Goal: Information Seeking & Learning: Find specific fact

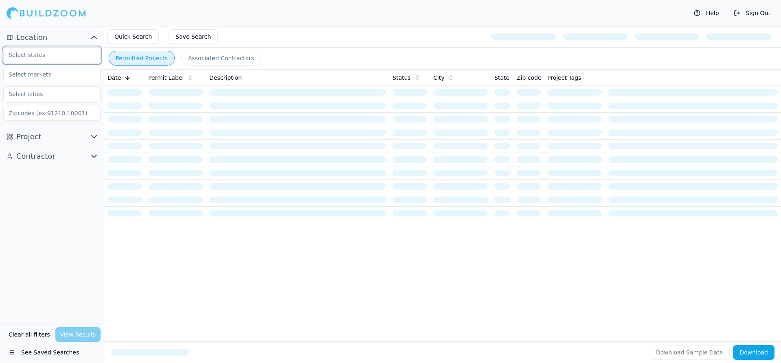
click at [59, 52] on input "text" at bounding box center [47, 55] width 86 height 15
click at [59, 87] on div "[US_STATE]" at bounding box center [51, 86] width 93 height 13
click at [73, 174] on div "Location 1 × [US_STATE] Project Contractor" at bounding box center [52, 175] width 104 height 298
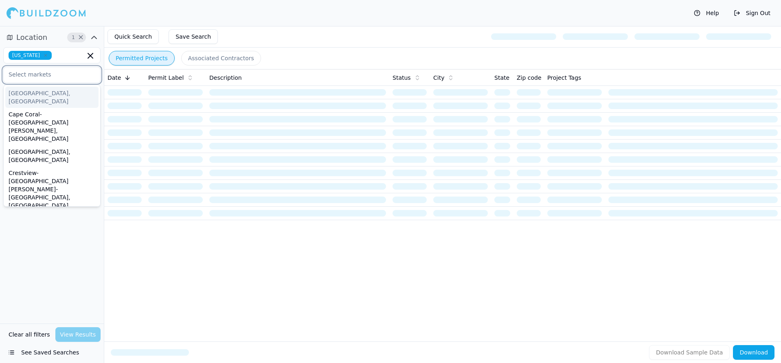
click at [70, 74] on input "text" at bounding box center [47, 74] width 86 height 15
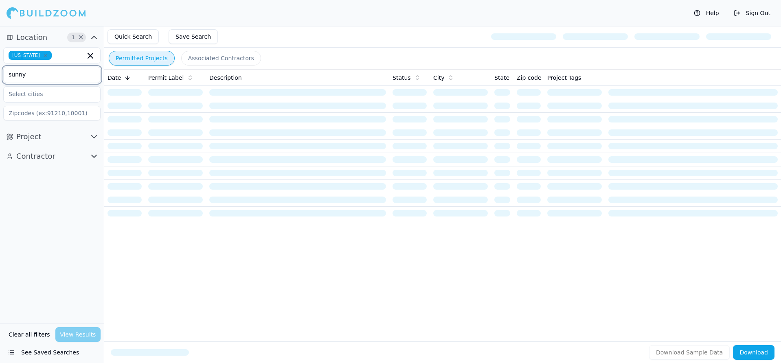
click at [70, 77] on input "sunny" at bounding box center [47, 74] width 86 height 15
type input "sunny"
click at [56, 103] on div "[US_STATE] sunny" at bounding box center [51, 83] width 97 height 73
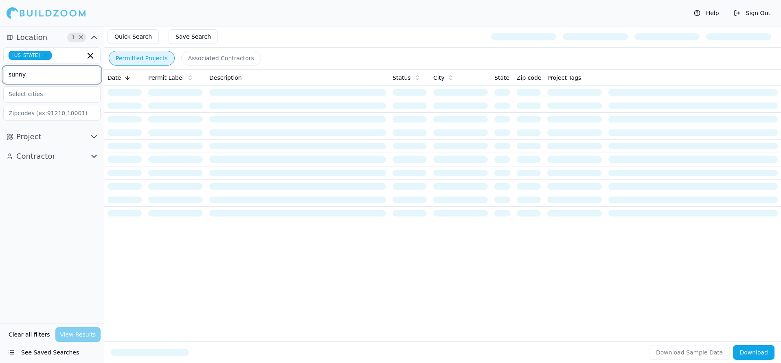
click at [64, 81] on input "sunny" at bounding box center [47, 74] width 86 height 15
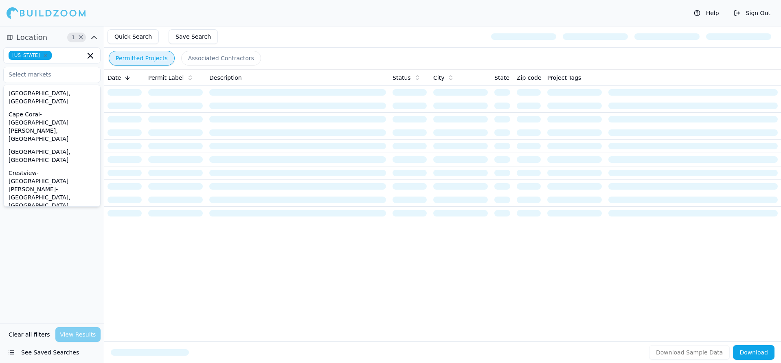
click at [35, 243] on div "Location 1 × [US_STATE] [GEOGRAPHIC_DATA], [GEOGRAPHIC_DATA] [GEOGRAPHIC_DATA]-…" at bounding box center [52, 175] width 104 height 298
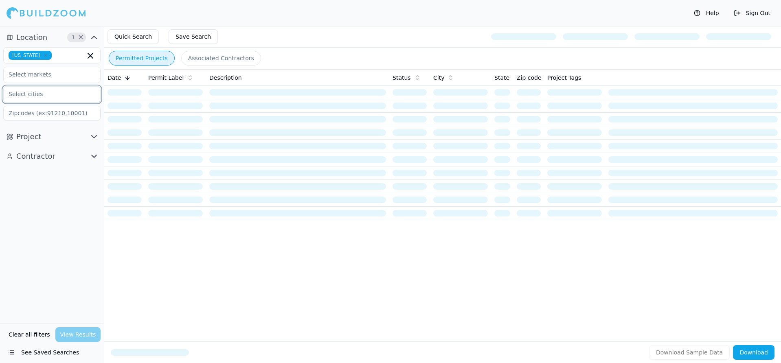
click at [62, 90] on input "text" at bounding box center [47, 94] width 86 height 15
type input "s"
type input "c"
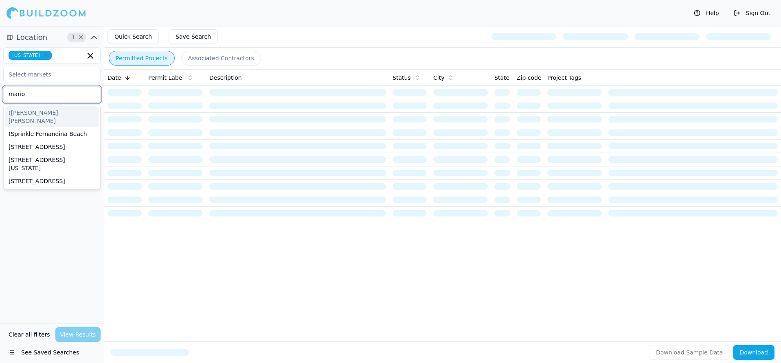
type input "[PERSON_NAME]"
click at [34, 107] on div "[GEOGRAPHIC_DATA]" at bounding box center [51, 112] width 93 height 13
click at [47, 202] on div "Location 2 × [US_STATE] ([PERSON_NAME][GEOGRAPHIC_DATA][PERSON_NAME] ([PERSON_N…" at bounding box center [52, 175] width 104 height 298
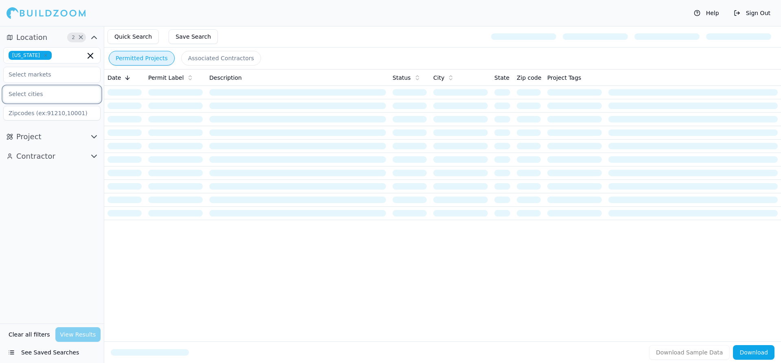
click at [69, 93] on input "text" at bounding box center [47, 94] width 86 height 15
type input "m"
click at [55, 193] on div "Location 2 × [US_STATE] [GEOGRAPHIC_DATA] No cities found Project Contractor" at bounding box center [52, 175] width 104 height 298
click at [63, 140] on button "Project" at bounding box center [51, 136] width 97 height 13
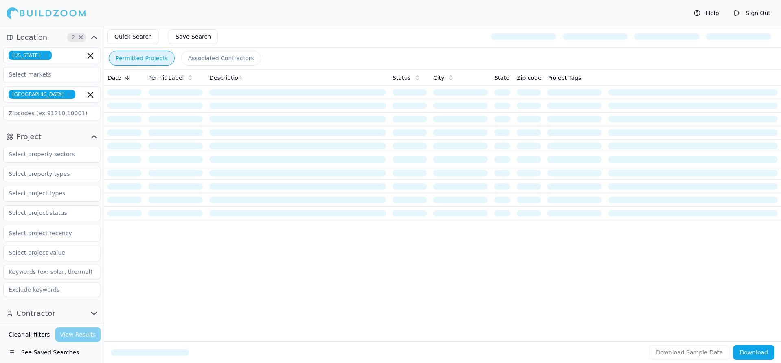
click at [67, 94] on icon "button" at bounding box center [69, 94] width 5 height 5
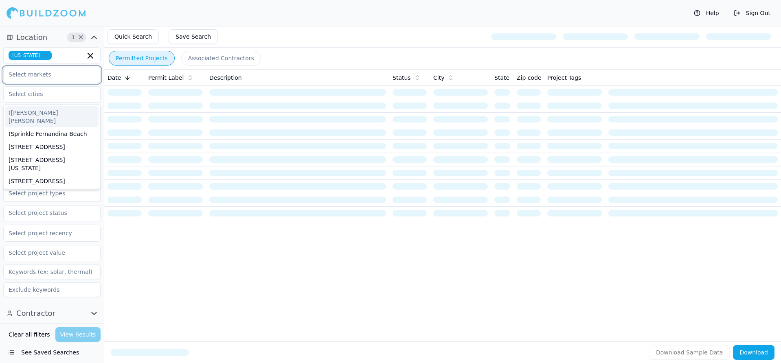
click at [57, 78] on input "text" at bounding box center [47, 74] width 86 height 15
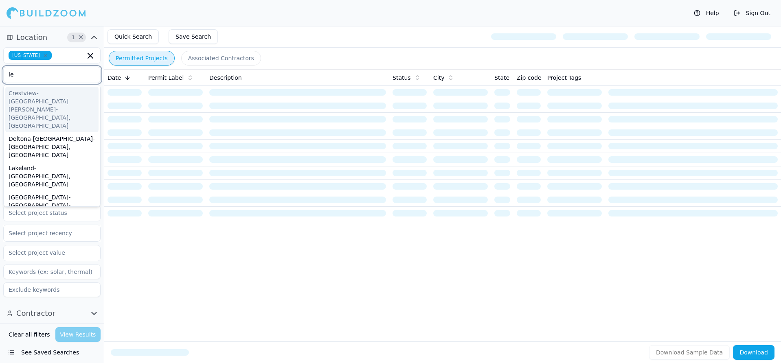
scroll to position [24, 0]
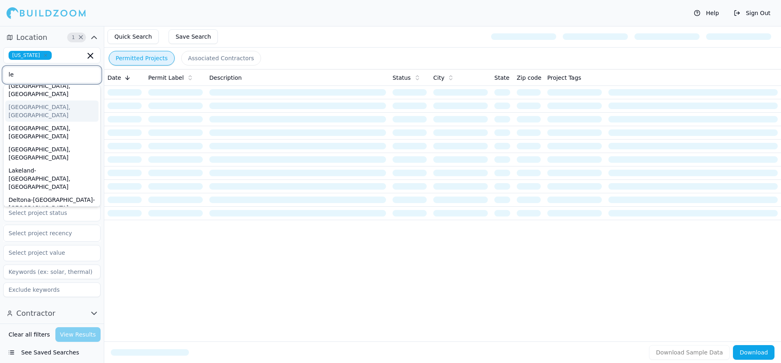
type input "l"
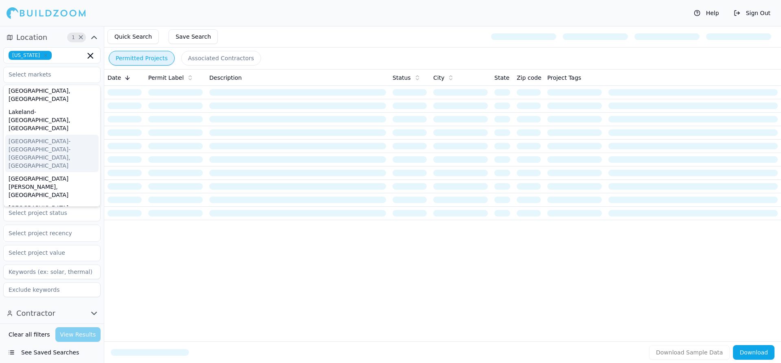
click at [148, 293] on div "Date Permit Label Description Status City State Zip code Project Tags" at bounding box center [442, 192] width 677 height 246
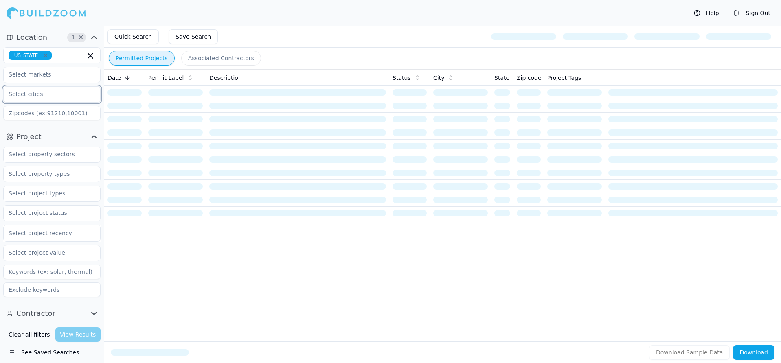
click at [56, 96] on input "text" at bounding box center [47, 94] width 86 height 15
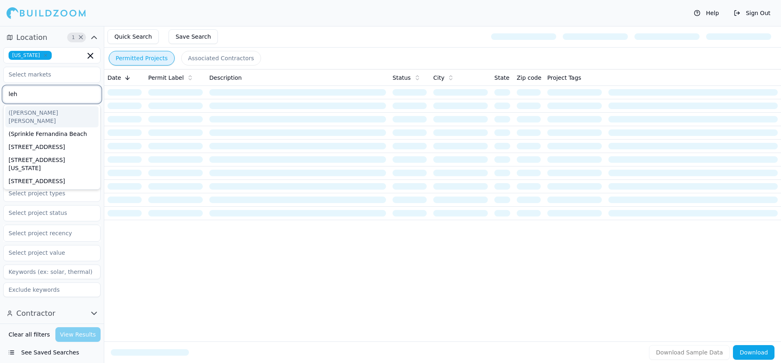
type input "lehi"
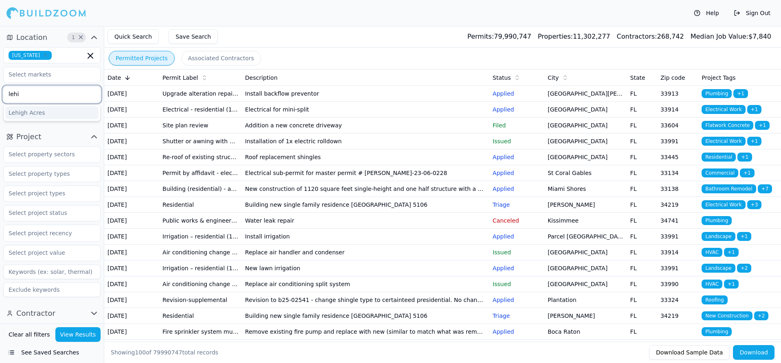
click at [59, 112] on div "Lehigh Acres" at bounding box center [51, 112] width 93 height 13
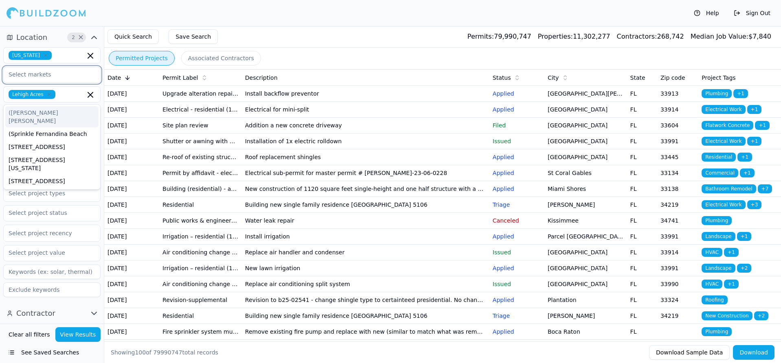
click at [75, 74] on input "text" at bounding box center [47, 74] width 86 height 15
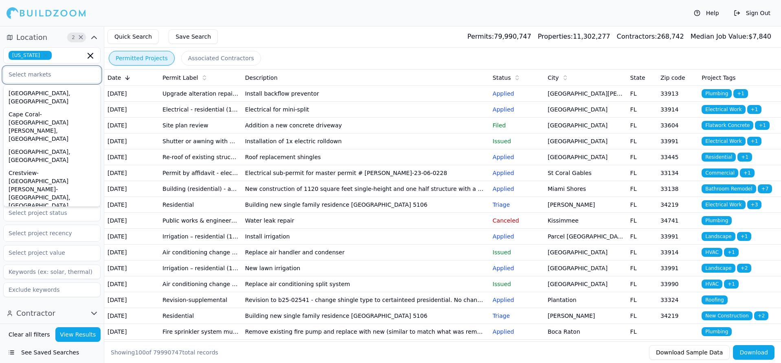
click at [75, 74] on input "text" at bounding box center [47, 74] width 86 height 15
click at [57, 256] on input "text" at bounding box center [47, 253] width 86 height 15
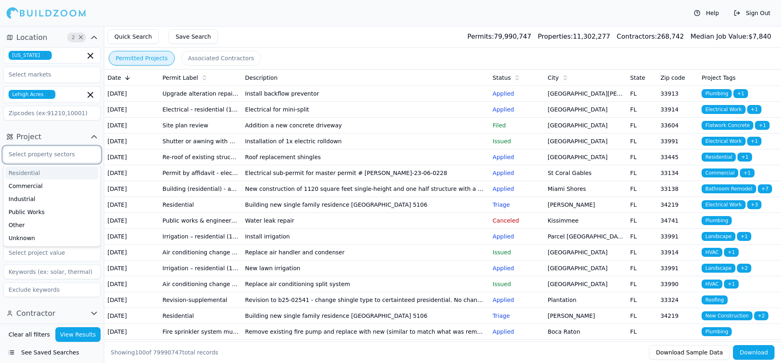
click at [51, 159] on input "text" at bounding box center [47, 154] width 86 height 15
click at [56, 136] on button "Project" at bounding box center [51, 136] width 97 height 13
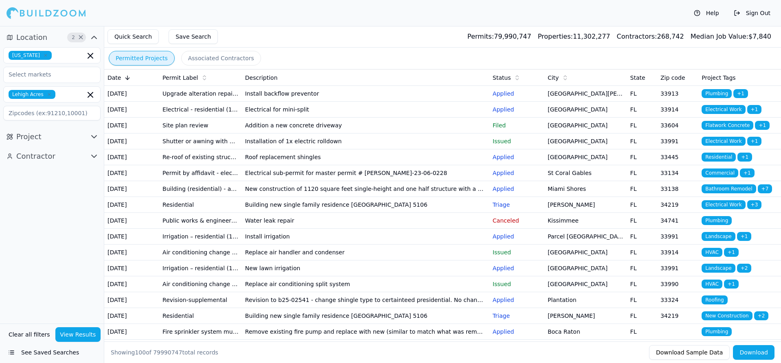
click at [61, 131] on button "Project" at bounding box center [51, 136] width 97 height 13
click at [72, 151] on input "text" at bounding box center [47, 154] width 86 height 15
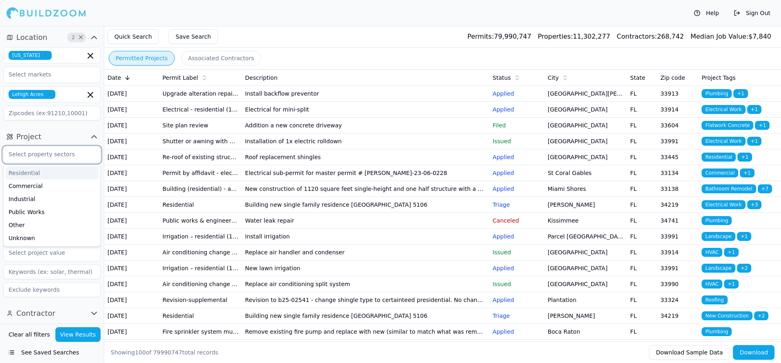
click at [58, 172] on div "Residential" at bounding box center [51, 173] width 93 height 13
click at [53, 131] on button "Project 1 ×" at bounding box center [51, 136] width 97 height 13
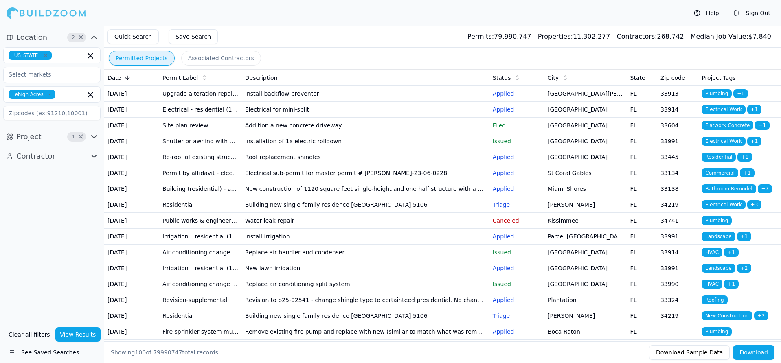
click at [48, 160] on span "Contractor" at bounding box center [35, 156] width 39 height 11
click at [46, 175] on input "text" at bounding box center [47, 174] width 86 height 15
type input "hom"
click at [51, 185] on div "Home Builder" at bounding box center [52, 193] width 97 height 16
click at [46, 188] on div "Home Builder" at bounding box center [51, 192] width 93 height 13
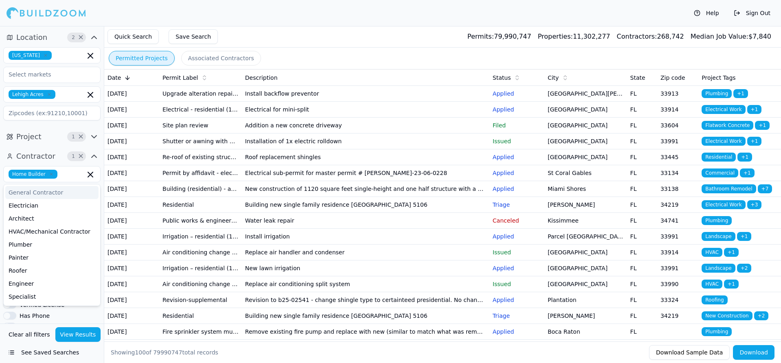
click at [54, 143] on div "Project 1 ×" at bounding box center [52, 137] width 104 height 20
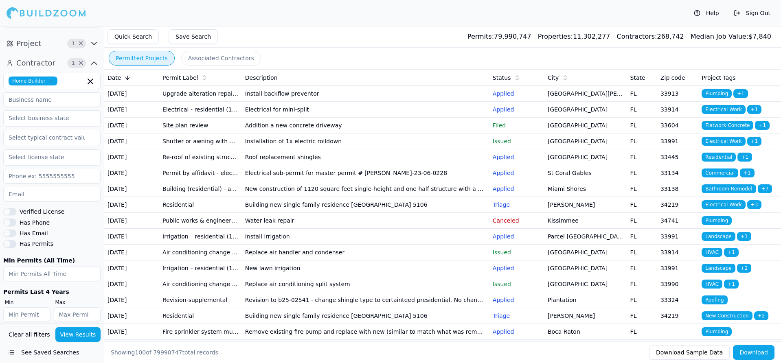
scroll to position [101, 0]
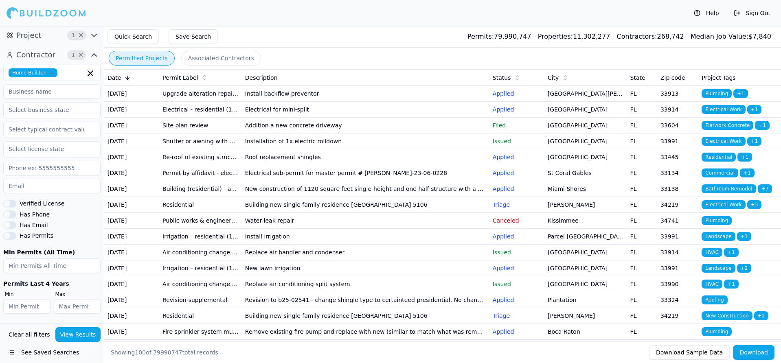
click at [66, 334] on button "View Results" at bounding box center [78, 334] width 46 height 15
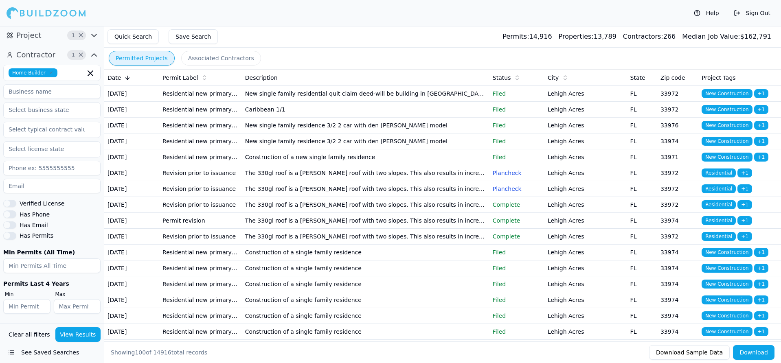
click at [596, 134] on td "Lehigh Acres" at bounding box center [586, 126] width 83 height 16
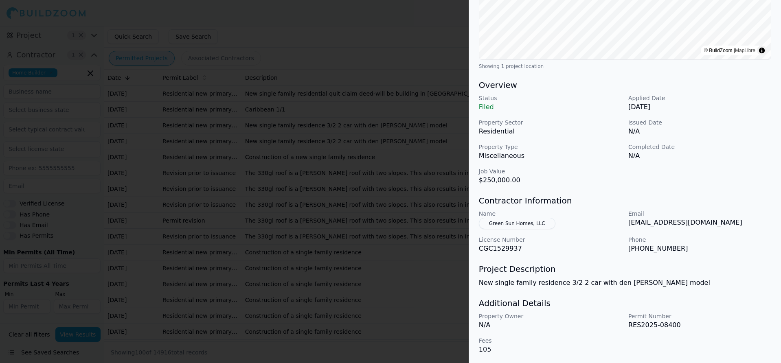
scroll to position [178, 0]
drag, startPoint x: 622, startPoint y: 223, endPoint x: 725, endPoint y: 230, distance: 103.3
click at [725, 230] on div "Name Green Sun Homes, LLC Email [EMAIL_ADDRESS][DOMAIN_NAME] License Number CGC…" at bounding box center [625, 231] width 292 height 44
drag, startPoint x: 622, startPoint y: 253, endPoint x: 706, endPoint y: 254, distance: 84.3
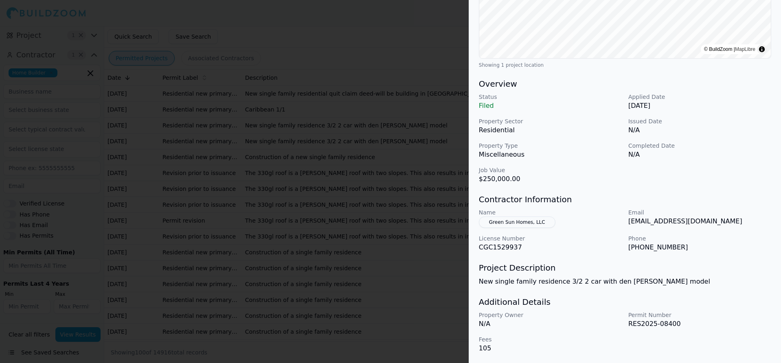
click at [706, 254] on div "New Construction Residential Project Location © BuildZoom | MapLibre Showing 1 …" at bounding box center [625, 110] width 312 height 506
click at [219, 122] on div at bounding box center [390, 181] width 781 height 363
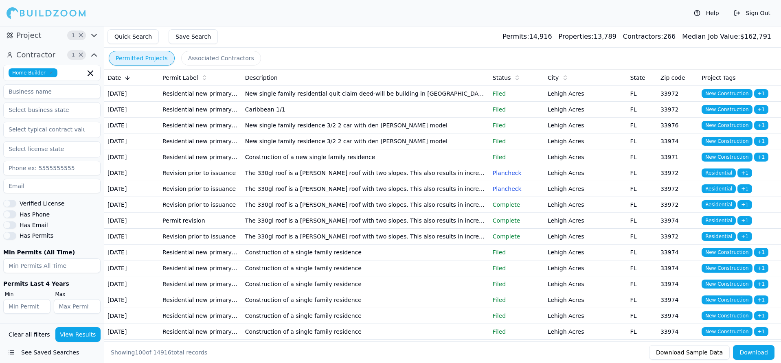
click at [288, 134] on td "New single family residence 3/2 2 car with den [PERSON_NAME] model" at bounding box center [366, 126] width 248 height 16
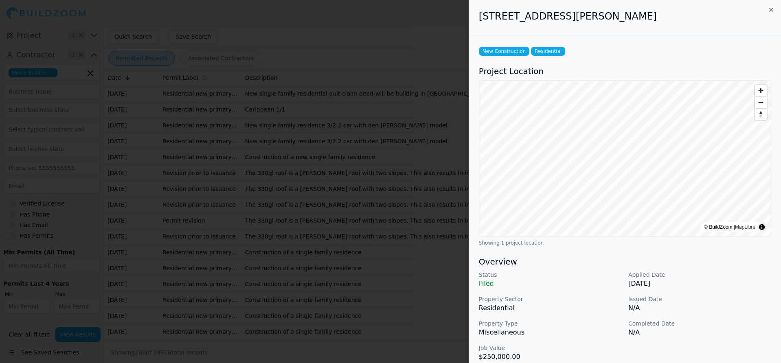
click at [284, 209] on div at bounding box center [390, 181] width 781 height 363
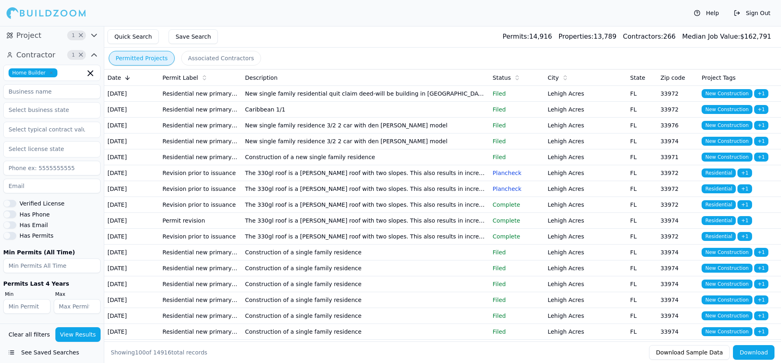
click at [431, 134] on td "New single family residence 3/2 2 car with den [PERSON_NAME] model" at bounding box center [366, 126] width 248 height 16
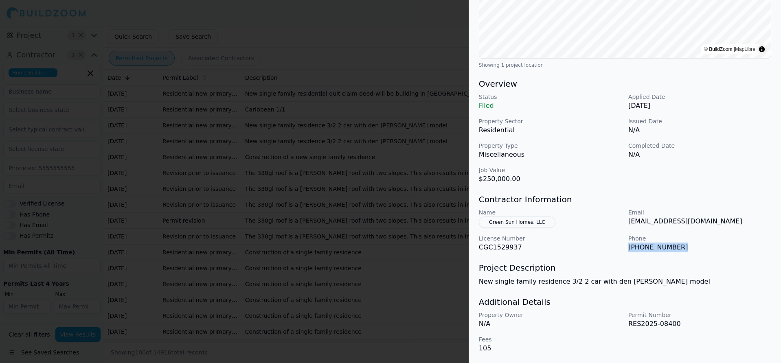
drag, startPoint x: 629, startPoint y: 248, endPoint x: 681, endPoint y: 246, distance: 52.6
click at [681, 246] on p "[PHONE_NUMBER]" at bounding box center [700, 248] width 143 height 10
click at [324, 238] on div at bounding box center [390, 181] width 781 height 363
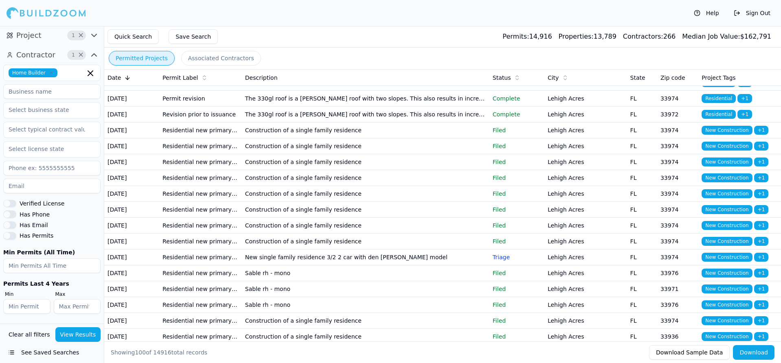
scroll to position [204, 0]
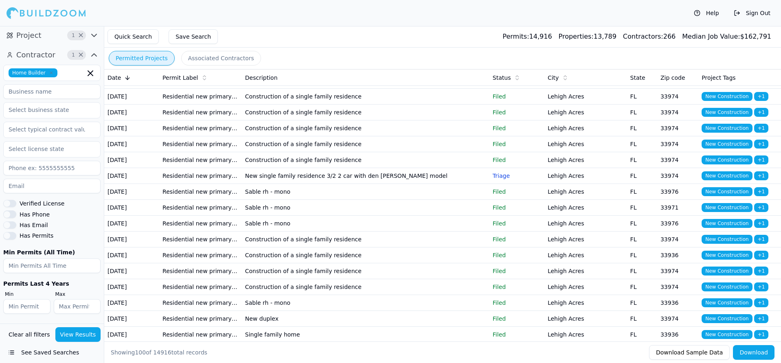
click at [701, 121] on td "New Construction + 1" at bounding box center [740, 113] width 83 height 16
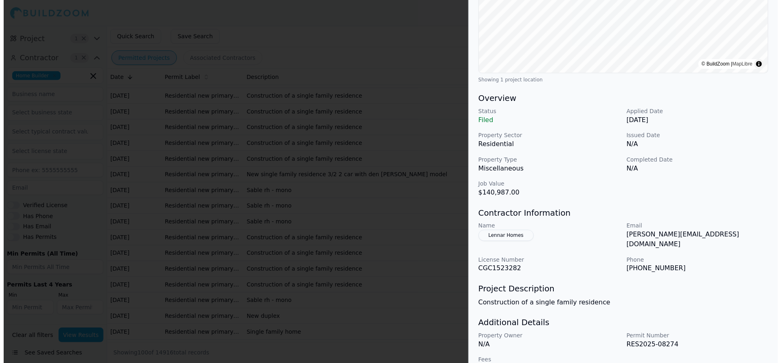
scroll to position [101, 0]
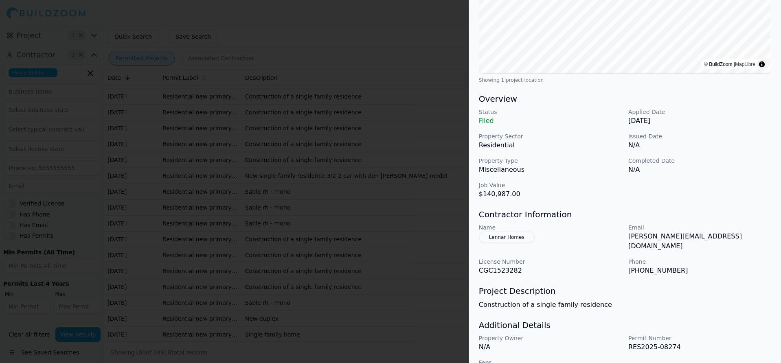
click at [252, 166] on div at bounding box center [390, 181] width 781 height 363
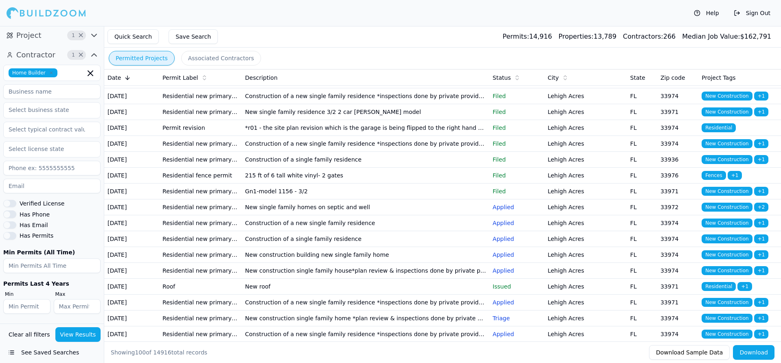
scroll to position [774, 0]
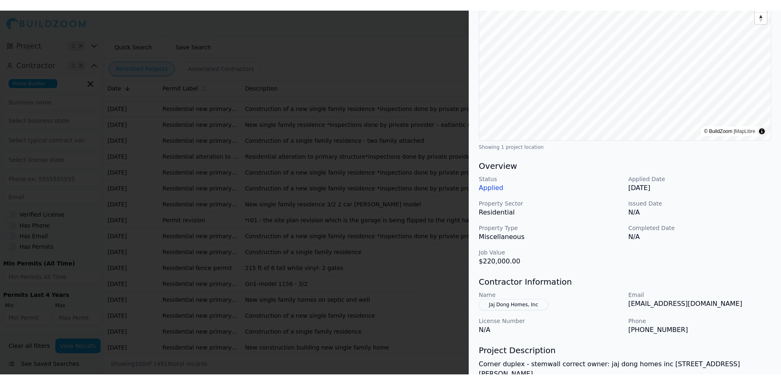
scroll to position [106, 0]
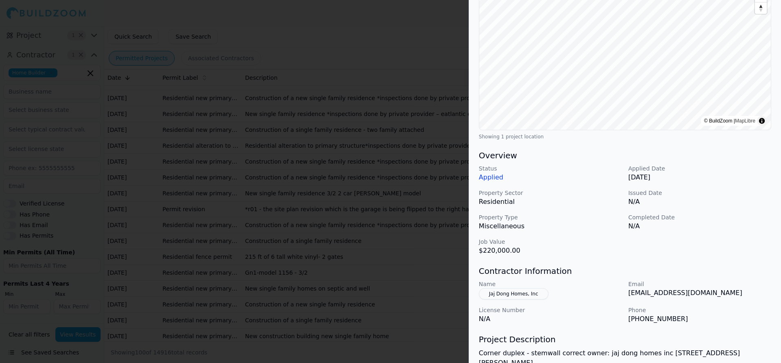
click at [356, 86] on div at bounding box center [390, 181] width 781 height 363
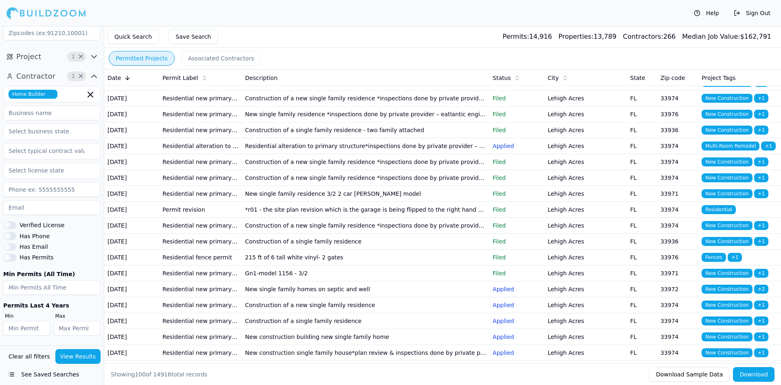
scroll to position [80, 0]
